Goal: Communication & Community: Participate in discussion

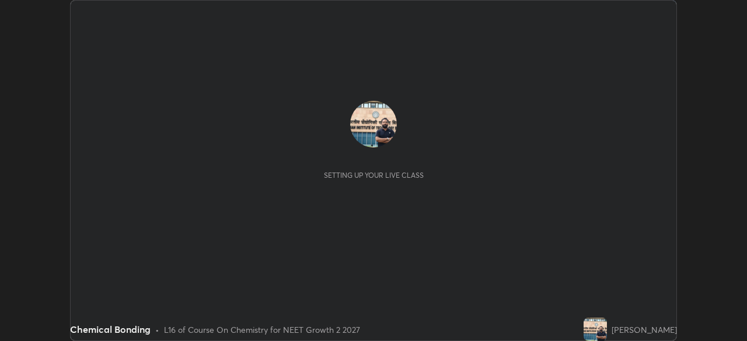
scroll to position [341, 746]
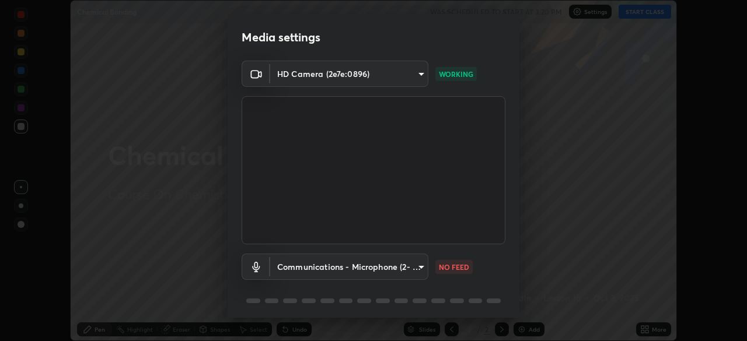
click at [420, 265] on body "Erase all Chemical Bonding WAS SCHEDULED TO START AT 3:20 PM Settings START CLA…" at bounding box center [373, 170] width 747 height 341
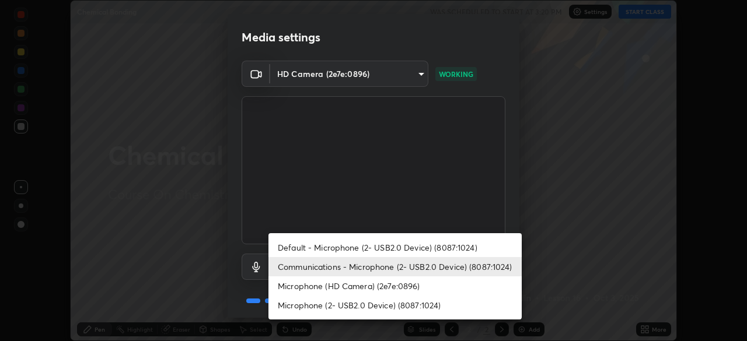
click at [575, 277] on div at bounding box center [373, 170] width 747 height 341
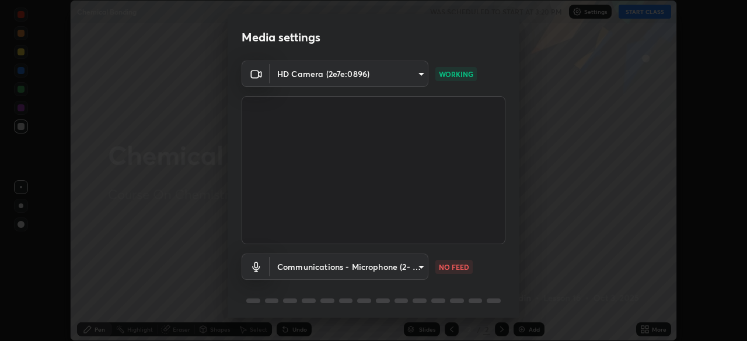
click at [418, 265] on body "Erase all Chemical Bonding WAS SCHEDULED TO START AT 3:20 PM Settings START CLA…" at bounding box center [373, 170] width 747 height 341
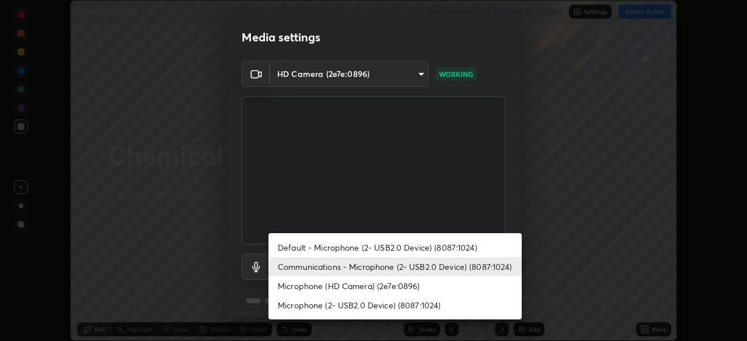
click at [332, 306] on li "Microphone (2- USB2.0 Device) (8087:1024)" at bounding box center [394, 305] width 253 height 19
type input "52f15c0d2f8d429157a479a0ed4c6068e1f9839b8ec2194273142b64cf691742"
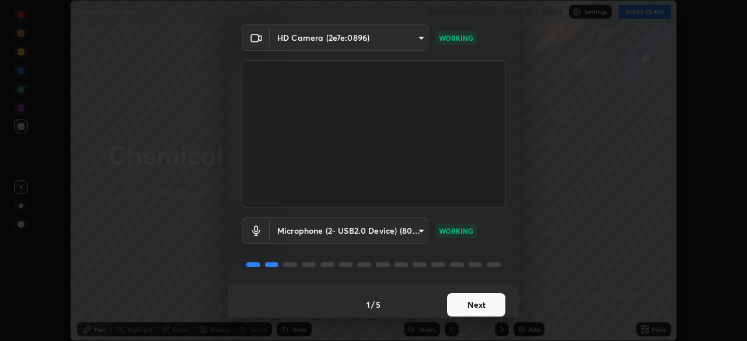
scroll to position [37, 0]
click at [497, 305] on button "Next" at bounding box center [476, 304] width 58 height 23
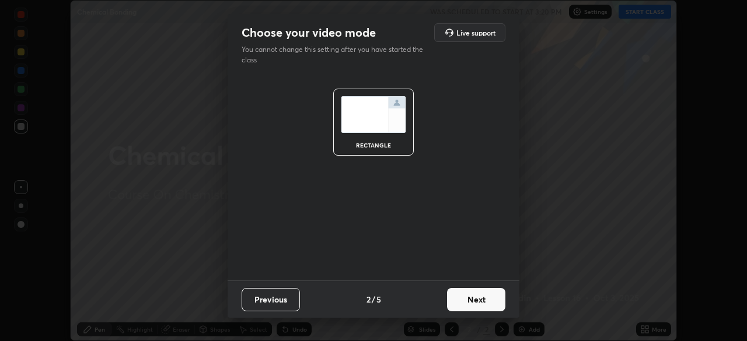
click at [497, 306] on button "Next" at bounding box center [476, 299] width 58 height 23
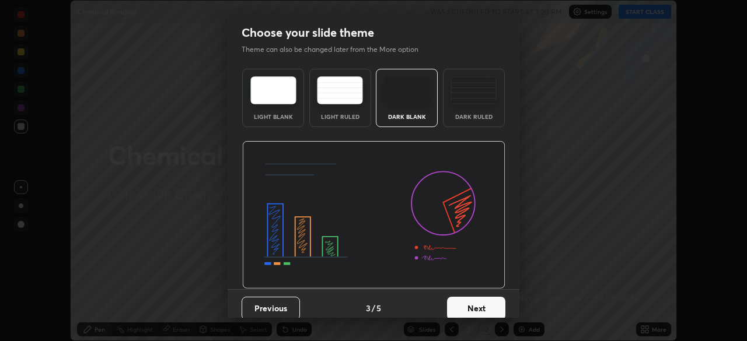
click at [493, 299] on button "Next" at bounding box center [476, 308] width 58 height 23
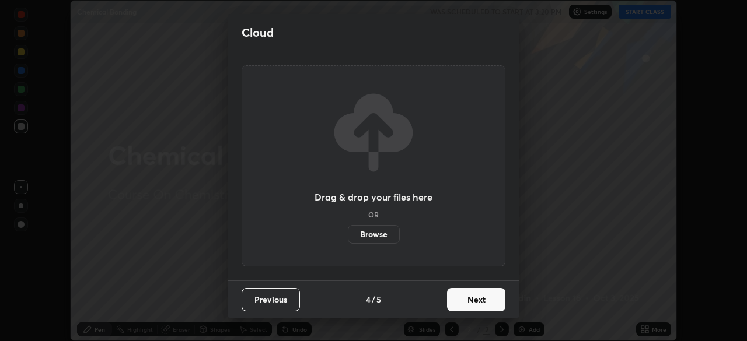
click at [494, 299] on button "Next" at bounding box center [476, 299] width 58 height 23
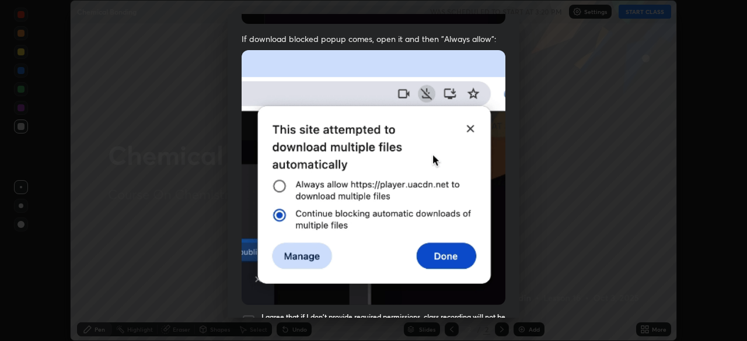
scroll to position [279, 0]
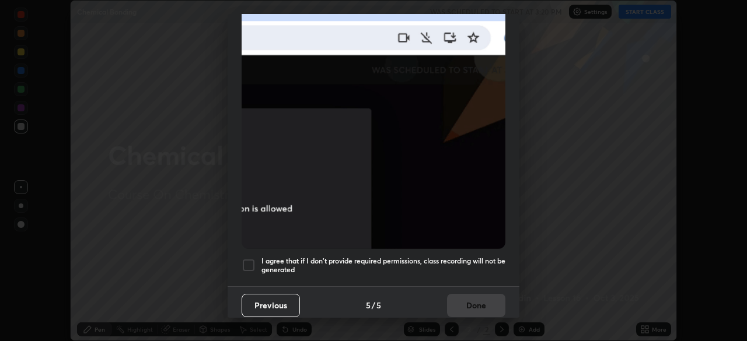
click at [254, 261] on div at bounding box center [249, 265] width 14 height 14
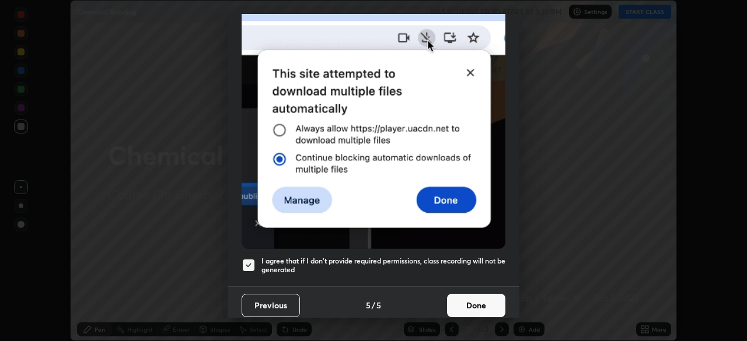
click at [471, 296] on button "Done" at bounding box center [476, 305] width 58 height 23
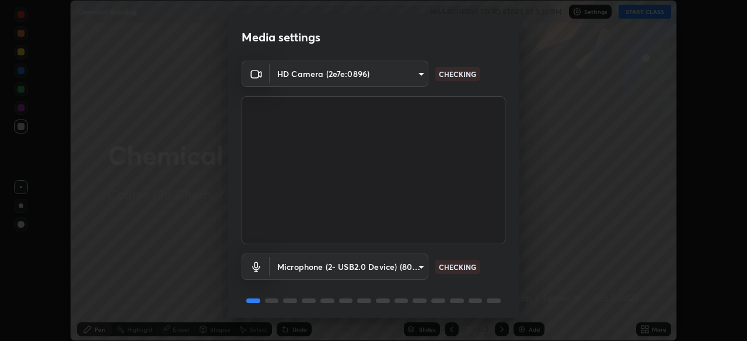
scroll to position [41, 0]
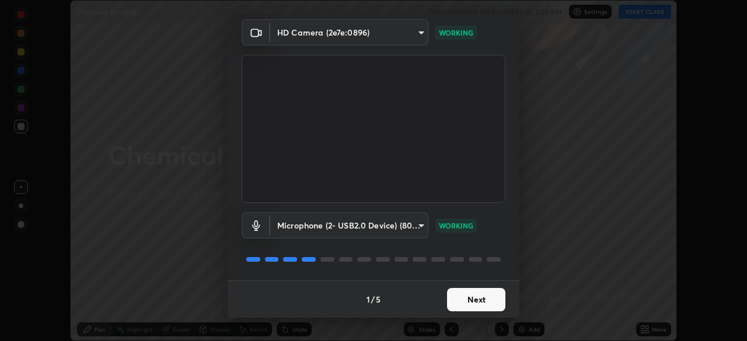
click at [471, 295] on button "Next" at bounding box center [476, 299] width 58 height 23
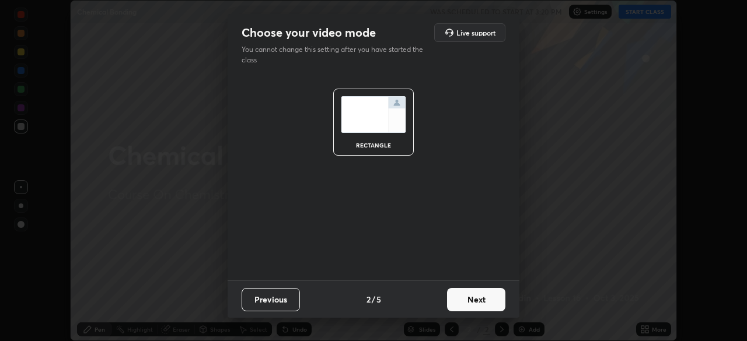
scroll to position [0, 0]
click at [474, 299] on button "Next" at bounding box center [476, 299] width 58 height 23
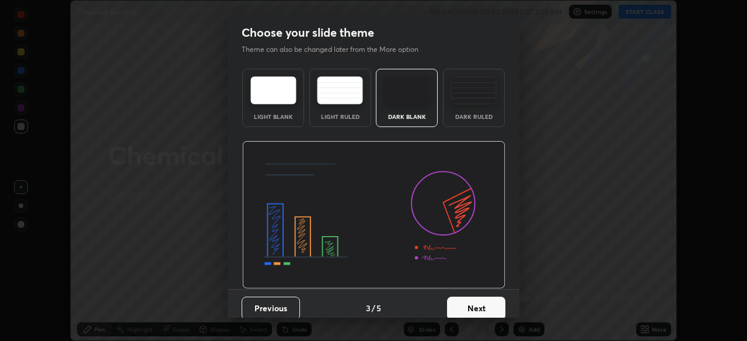
click at [474, 299] on button "Next" at bounding box center [476, 308] width 58 height 23
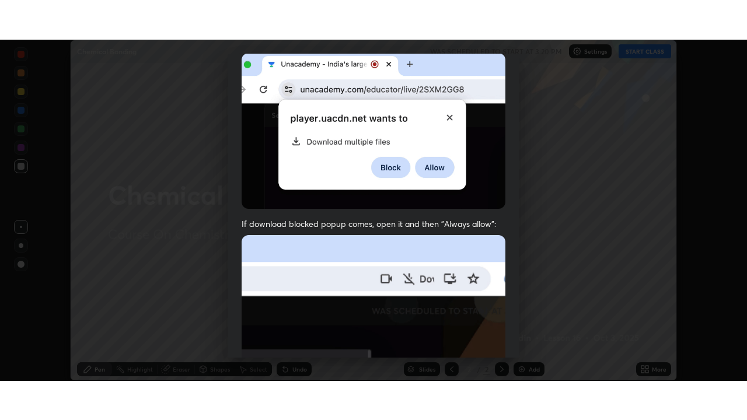
scroll to position [279, 0]
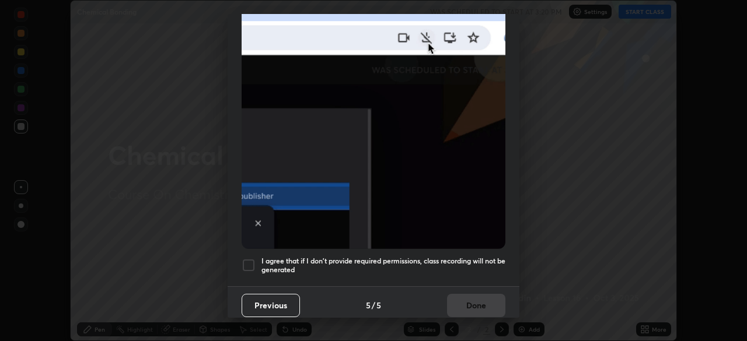
click at [248, 260] on div at bounding box center [249, 265] width 14 height 14
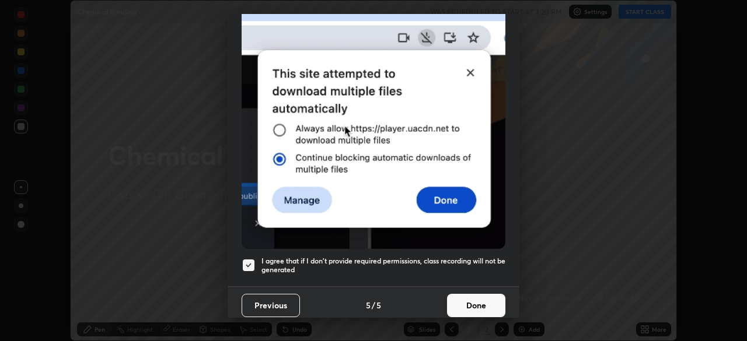
click at [472, 303] on button "Done" at bounding box center [476, 305] width 58 height 23
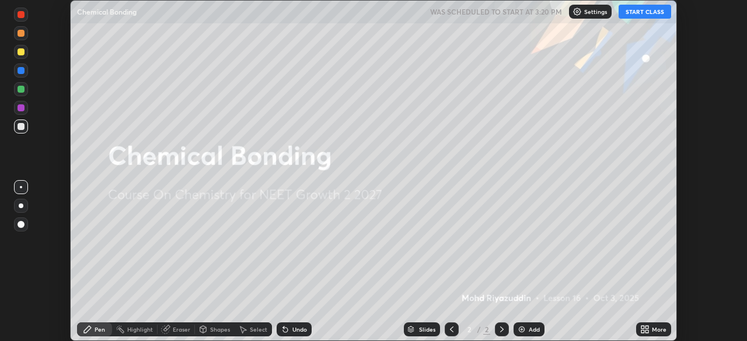
click at [638, 14] on button "START CLASS" at bounding box center [644, 12] width 53 height 14
click at [520, 334] on img at bounding box center [521, 329] width 9 height 9
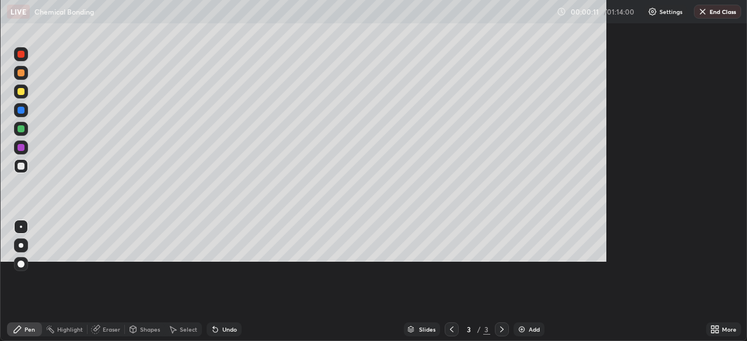
scroll to position [420, 747]
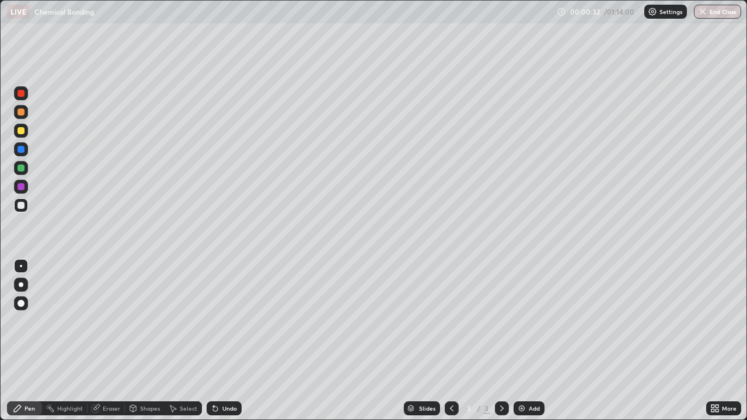
click at [214, 341] on icon at bounding box center [215, 409] width 5 height 5
click at [23, 190] on div at bounding box center [21, 187] width 14 height 14
click at [22, 205] on div at bounding box center [21, 205] width 7 height 7
click at [107, 341] on div "Eraser" at bounding box center [112, 409] width 18 height 6
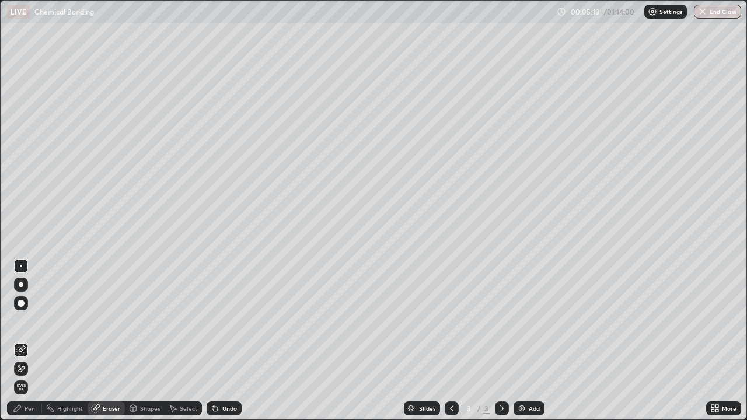
click at [22, 341] on icon at bounding box center [22, 369] width 6 height 6
click at [22, 341] on icon at bounding box center [20, 349] width 9 height 9
click at [26, 341] on div "Pen" at bounding box center [30, 409] width 11 height 6
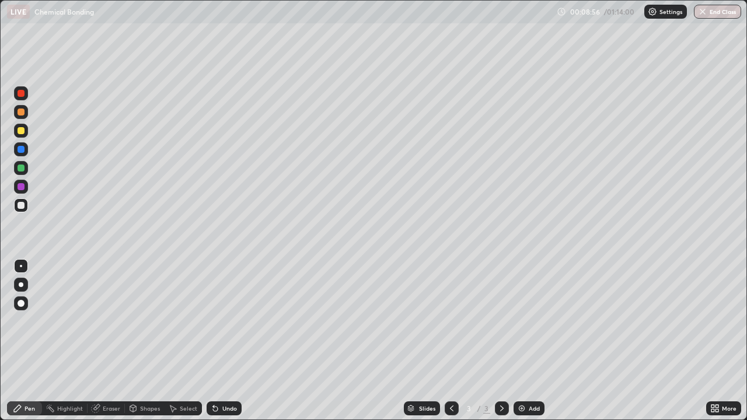
click at [215, 341] on icon at bounding box center [215, 409] width 5 height 5
click at [116, 341] on div "Eraser" at bounding box center [112, 409] width 18 height 6
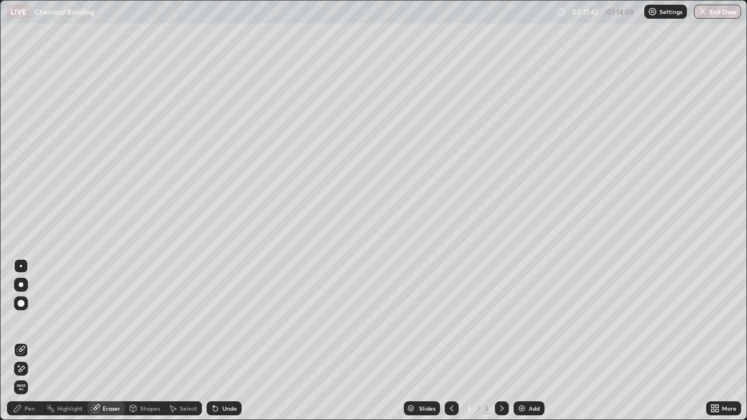
click at [32, 341] on div "Pen" at bounding box center [30, 409] width 11 height 6
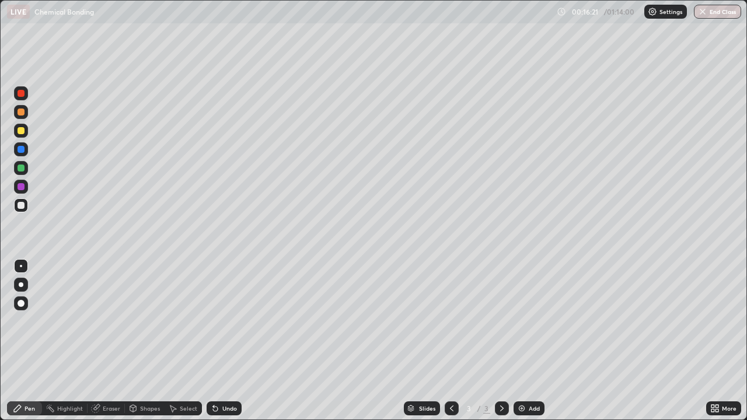
click at [519, 341] on img at bounding box center [521, 408] width 9 height 9
click at [215, 341] on icon at bounding box center [215, 408] width 9 height 9
click at [216, 341] on icon at bounding box center [215, 408] width 9 height 9
click at [25, 132] on div at bounding box center [21, 131] width 14 height 14
click at [520, 341] on img at bounding box center [521, 408] width 9 height 9
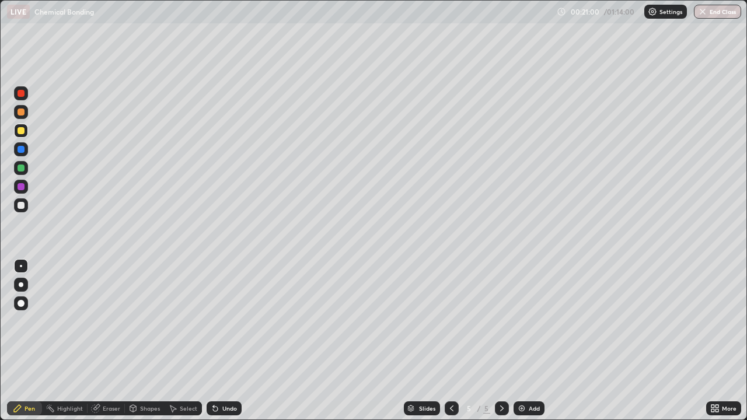
click at [452, 341] on icon at bounding box center [451, 408] width 9 height 9
click at [110, 341] on div "Eraser" at bounding box center [112, 409] width 18 height 6
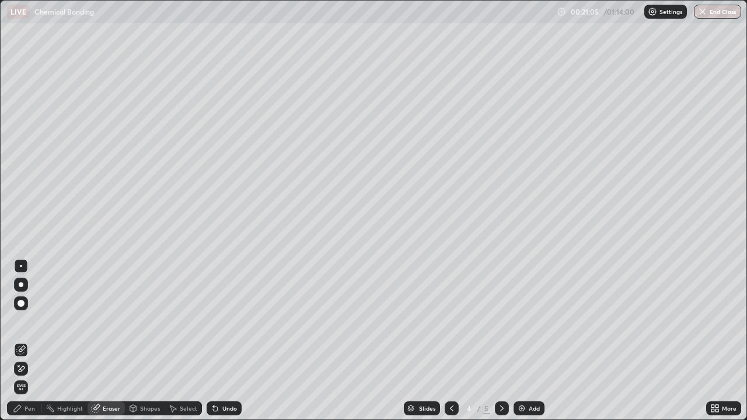
click at [30, 341] on div "Pen" at bounding box center [24, 408] width 35 height 14
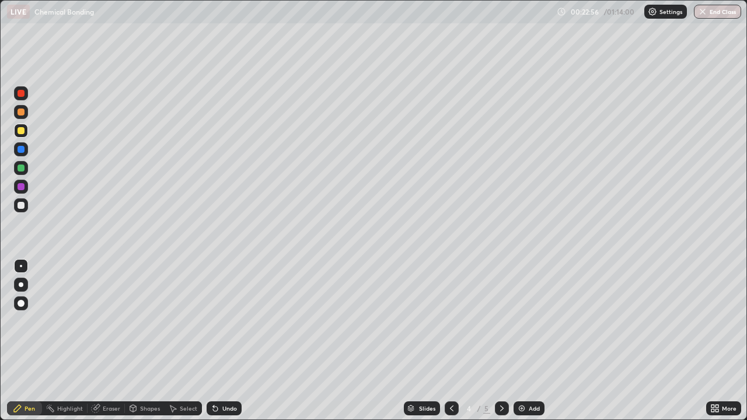
click at [523, 341] on img at bounding box center [521, 408] width 9 height 9
click at [450, 341] on icon at bounding box center [451, 408] width 9 height 9
click at [448, 341] on icon at bounding box center [451, 408] width 9 height 9
click at [501, 341] on icon at bounding box center [502, 409] width 4 height 6
click at [501, 341] on icon at bounding box center [501, 408] width 9 height 9
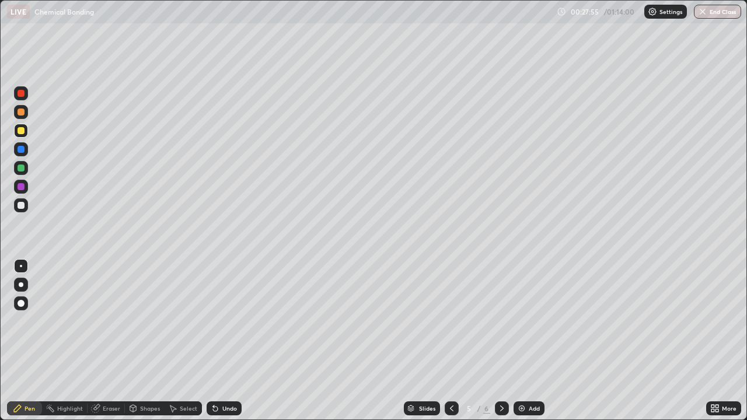
click at [520, 341] on img at bounding box center [521, 408] width 9 height 9
click at [23, 95] on div at bounding box center [21, 93] width 7 height 7
click at [22, 207] on div at bounding box center [21, 205] width 7 height 7
click at [219, 341] on div "Undo" at bounding box center [224, 408] width 35 height 14
click at [213, 341] on icon at bounding box center [213, 406] width 1 height 1
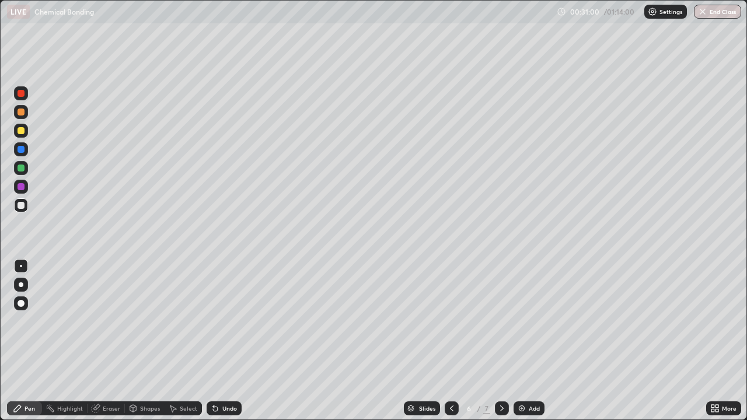
click at [520, 341] on img at bounding box center [521, 408] width 9 height 9
click at [110, 341] on div "Eraser" at bounding box center [112, 409] width 18 height 6
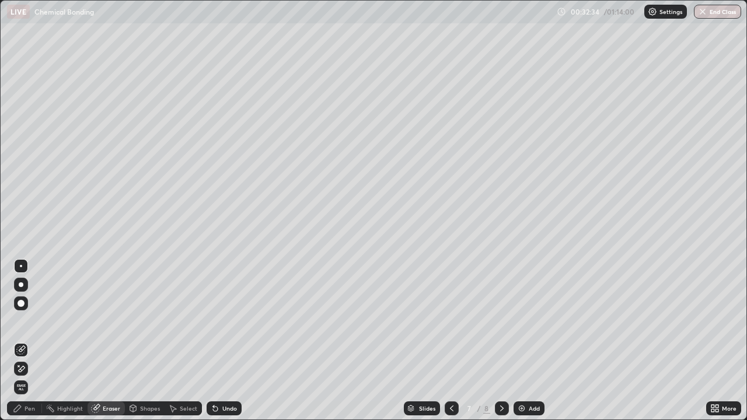
click at [25, 341] on div "Pen" at bounding box center [30, 409] width 11 height 6
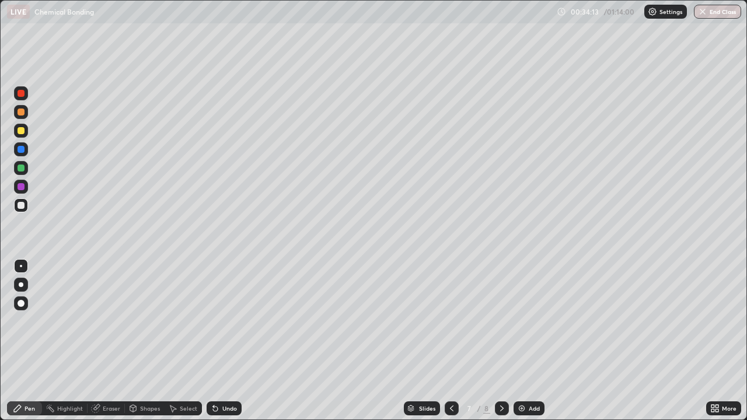
click at [522, 341] on img at bounding box center [521, 408] width 9 height 9
click at [450, 341] on icon at bounding box center [451, 408] width 9 height 9
click at [450, 341] on icon at bounding box center [452, 409] width 4 height 6
click at [451, 341] on icon at bounding box center [451, 408] width 9 height 9
click at [20, 167] on div at bounding box center [21, 168] width 7 height 7
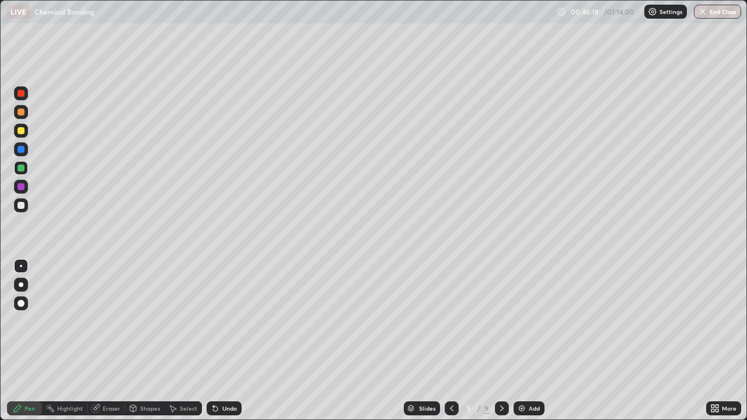
click at [522, 341] on img at bounding box center [521, 408] width 9 height 9
click at [20, 206] on div at bounding box center [21, 205] width 7 height 7
click at [214, 341] on icon at bounding box center [215, 409] width 5 height 5
click at [113, 341] on div "Eraser" at bounding box center [112, 409] width 18 height 6
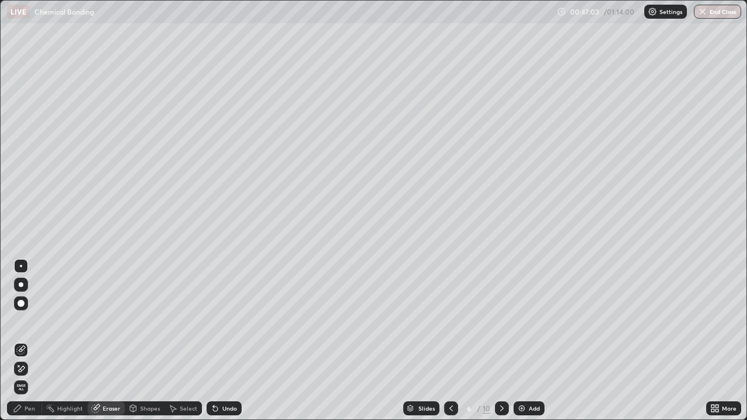
click at [34, 341] on div "Pen" at bounding box center [30, 409] width 11 height 6
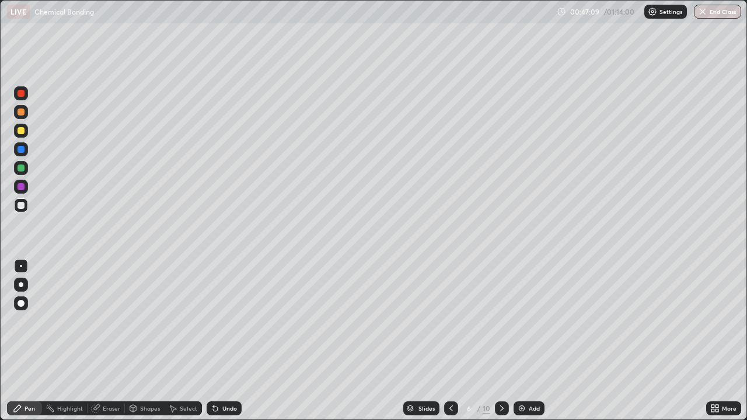
click at [219, 341] on div "Undo" at bounding box center [224, 408] width 35 height 14
click at [214, 341] on icon at bounding box center [215, 409] width 5 height 5
click at [215, 341] on icon at bounding box center [215, 408] width 9 height 9
click at [213, 341] on icon at bounding box center [215, 409] width 5 height 5
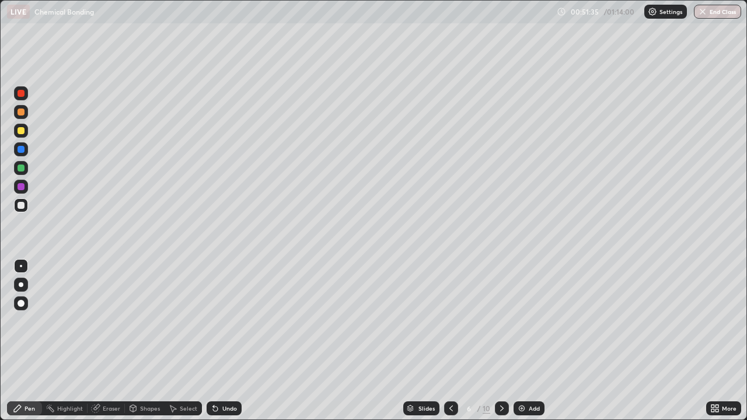
click at [214, 341] on icon at bounding box center [215, 409] width 5 height 5
click at [215, 341] on icon at bounding box center [215, 408] width 9 height 9
click at [215, 341] on icon at bounding box center [215, 409] width 5 height 5
click at [214, 341] on icon at bounding box center [215, 409] width 5 height 5
click at [113, 341] on div "Eraser" at bounding box center [112, 409] width 18 height 6
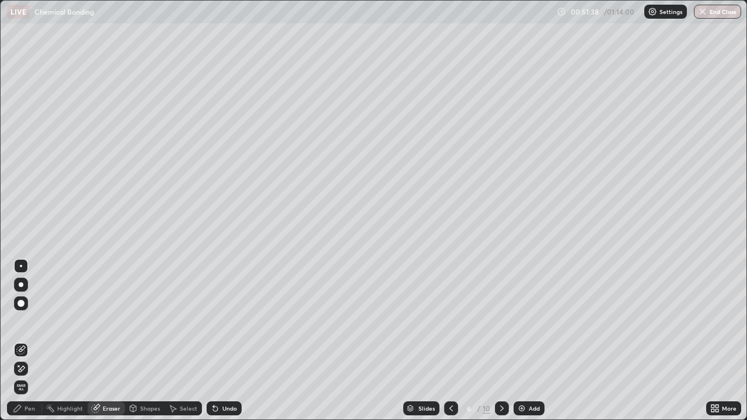
click at [33, 341] on div "Pen" at bounding box center [30, 409] width 11 height 6
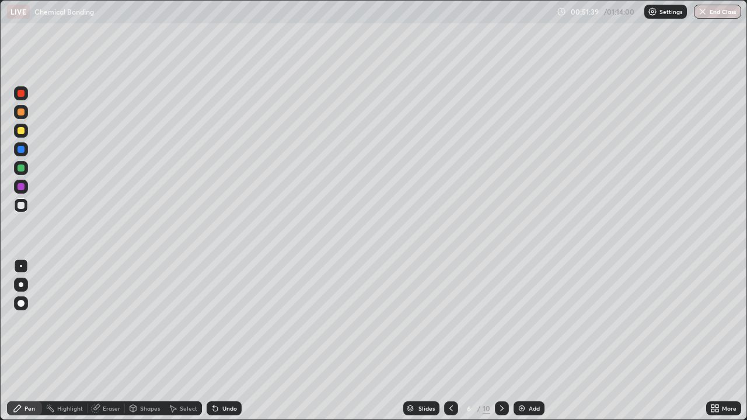
click at [20, 169] on div at bounding box center [21, 168] width 7 height 7
click at [18, 114] on div at bounding box center [21, 112] width 14 height 14
click at [217, 341] on icon at bounding box center [215, 408] width 9 height 9
click at [215, 341] on icon at bounding box center [215, 409] width 5 height 5
click at [214, 341] on icon at bounding box center [215, 409] width 5 height 5
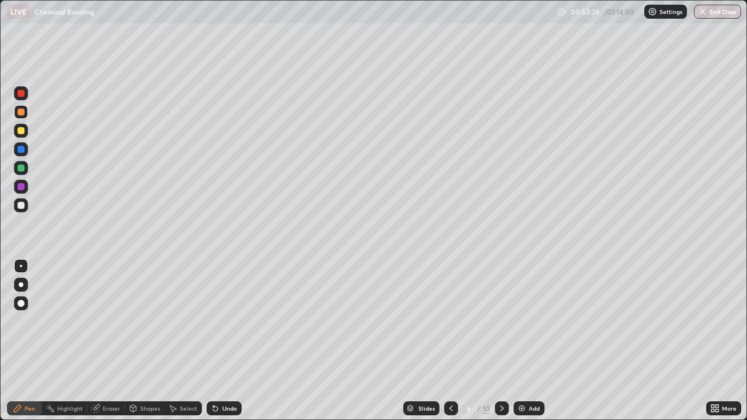
click at [217, 341] on icon at bounding box center [215, 408] width 9 height 9
click at [218, 341] on icon at bounding box center [215, 408] width 9 height 9
click at [218, 341] on div "Undo" at bounding box center [224, 408] width 35 height 14
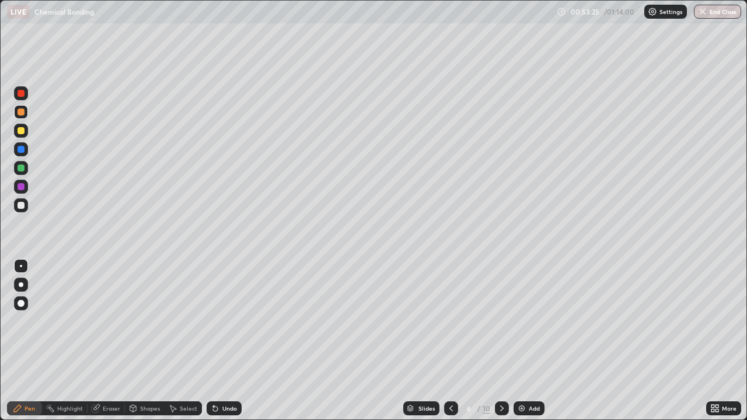
click at [219, 341] on div "Undo" at bounding box center [224, 408] width 35 height 14
click at [217, 341] on icon at bounding box center [215, 408] width 9 height 9
click at [20, 148] on div at bounding box center [21, 149] width 7 height 7
click at [22, 152] on div at bounding box center [21, 149] width 7 height 7
click at [19, 133] on div at bounding box center [21, 130] width 7 height 7
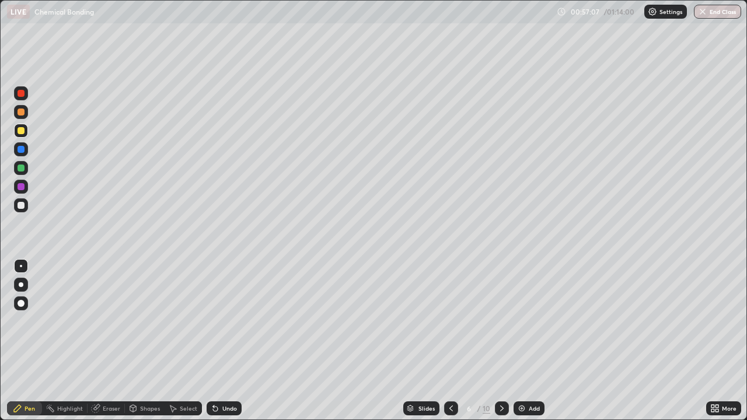
click at [22, 190] on div at bounding box center [21, 186] width 7 height 7
click at [709, 9] on button "End Class" at bounding box center [717, 12] width 47 height 14
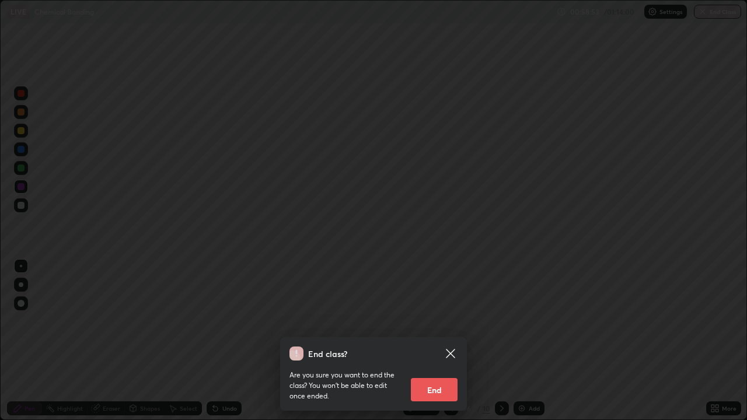
click at [440, 341] on button "End" at bounding box center [434, 389] width 47 height 23
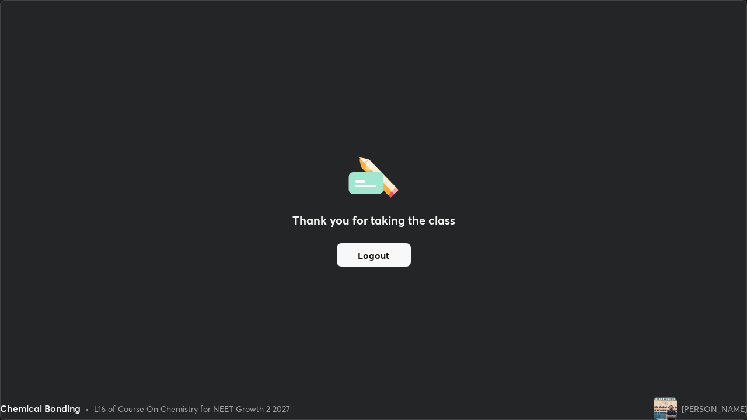
click at [383, 255] on button "Logout" at bounding box center [374, 254] width 74 height 23
click at [383, 254] on button "Logout" at bounding box center [374, 254] width 74 height 23
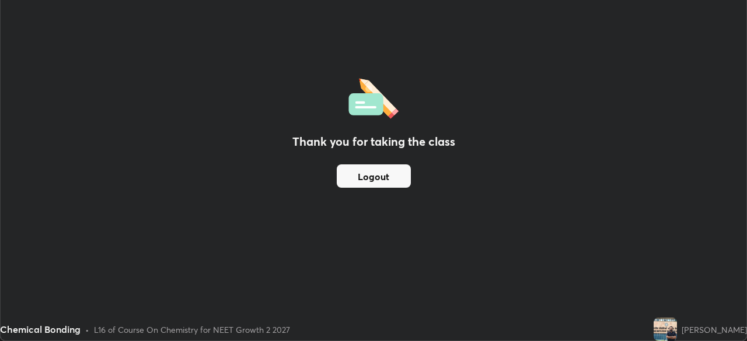
scroll to position [58006, 57600]
